Goal: Transaction & Acquisition: Subscribe to service/newsletter

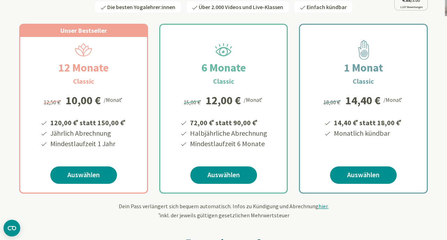
scroll to position [110, 0]
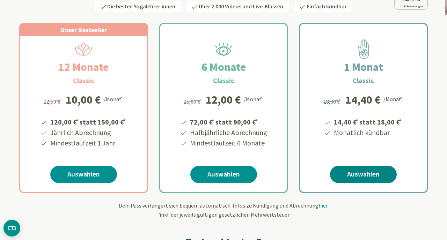
click at [364, 173] on link "Auswählen" at bounding box center [363, 174] width 67 height 17
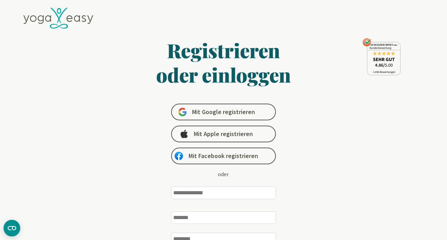
click at [200, 193] on input "email" at bounding box center [223, 193] width 105 height 13
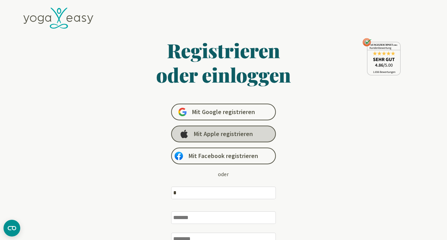
type input "**********"
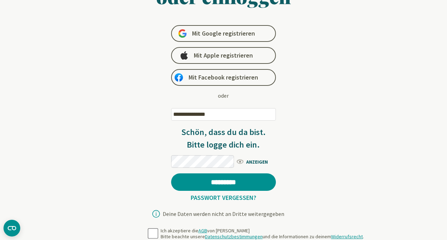
scroll to position [79, 0]
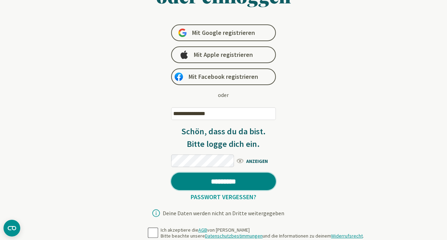
click at [262, 181] on input "*********" at bounding box center [223, 181] width 105 height 17
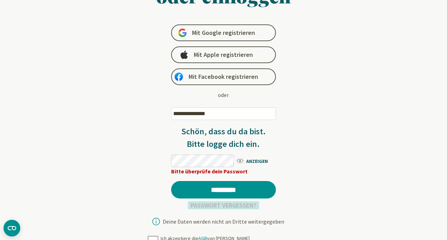
click at [238, 205] on link "Passwort vergessen?" at bounding box center [223, 205] width 71 height 8
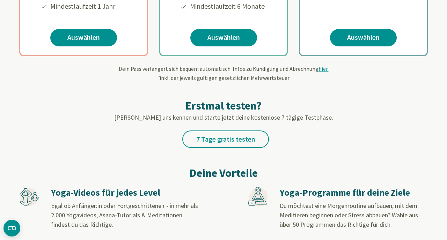
scroll to position [242, 0]
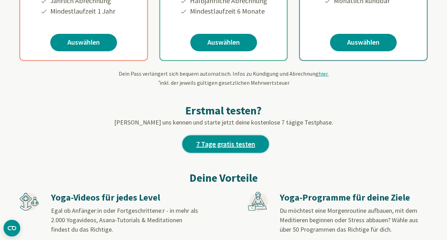
click at [220, 145] on link "7 Tage gratis testen" at bounding box center [225, 143] width 87 height 17
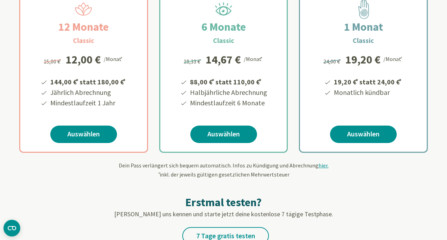
scroll to position [190, 0]
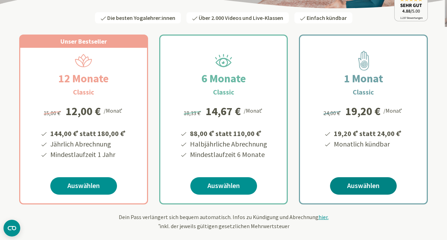
click at [364, 188] on link "Auswählen" at bounding box center [363, 185] width 67 height 17
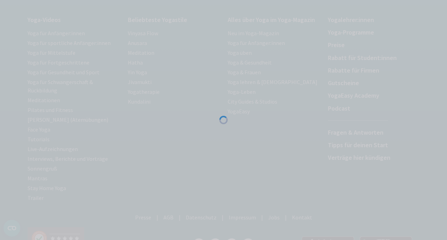
scroll to position [136, 0]
